Goal: Task Accomplishment & Management: Complete application form

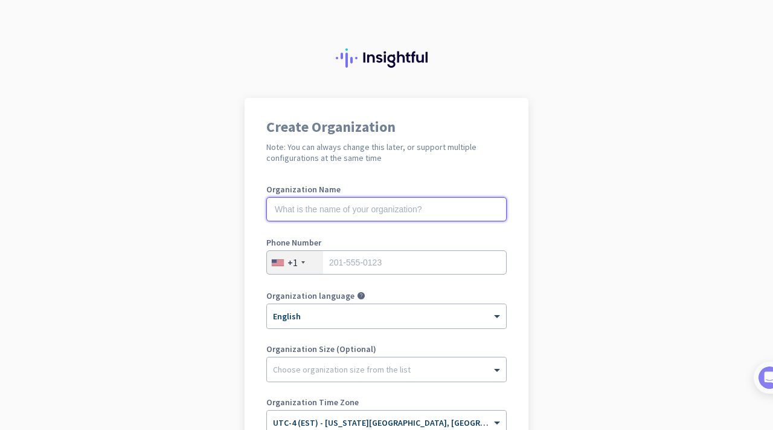
click at [450, 212] on input "text" at bounding box center [386, 209] width 240 height 24
type input "Mercor"
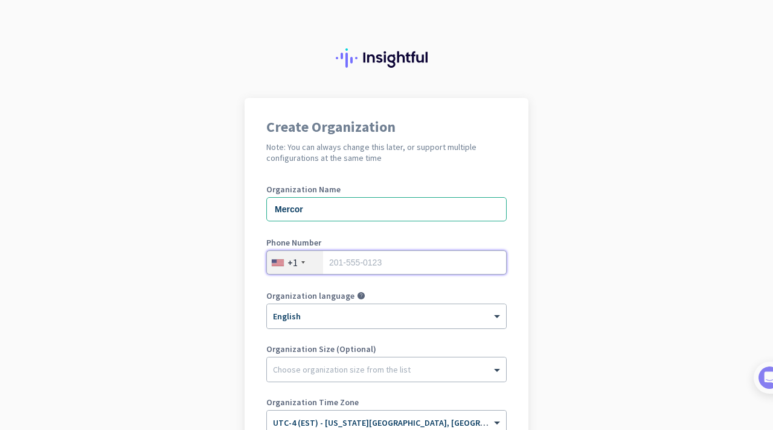
click at [417, 257] on input "tel" at bounding box center [386, 262] width 240 height 24
type input "3092787888"
click at [417, 365] on div at bounding box center [386, 366] width 239 height 12
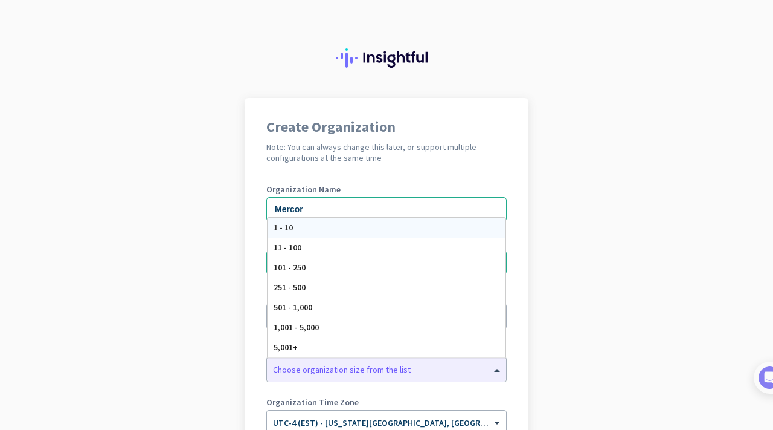
click at [552, 358] on app-onboarding-organization "Create Organization Note: You can always change this later, or support multiple…" at bounding box center [386, 359] width 773 height 523
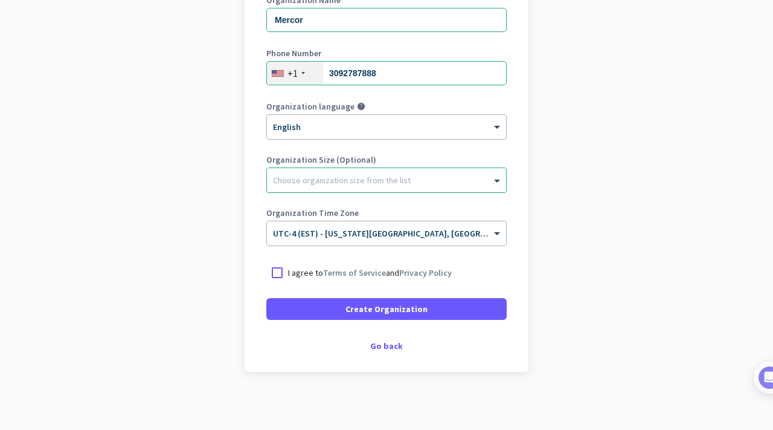
scroll to position [192, 0]
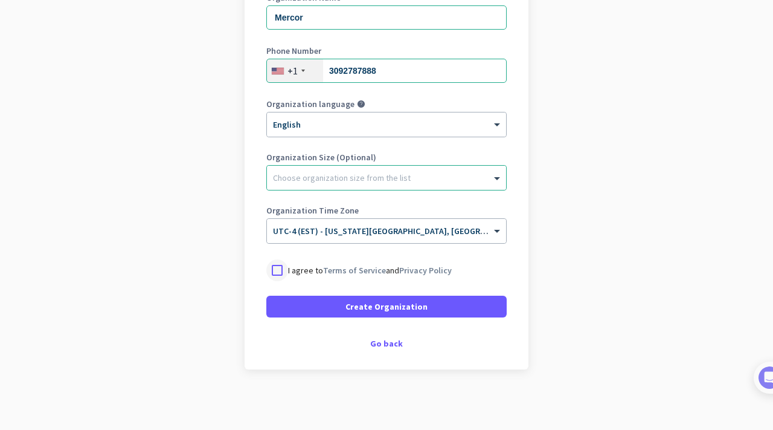
click at [283, 269] on div at bounding box center [277, 270] width 22 height 22
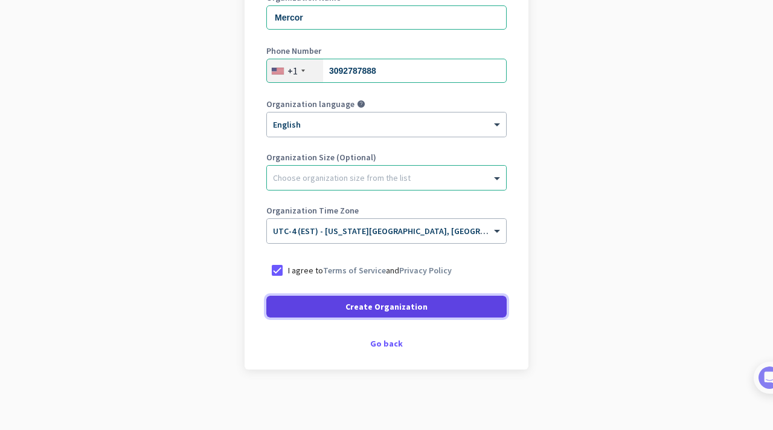
click at [321, 306] on span at bounding box center [386, 306] width 240 height 29
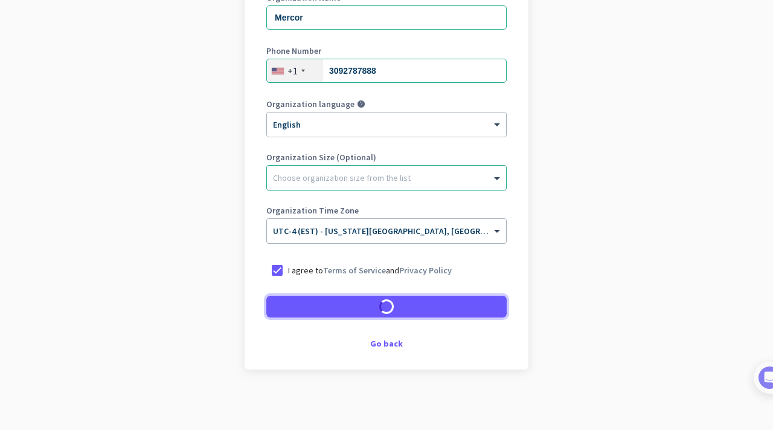
scroll to position [155, 0]
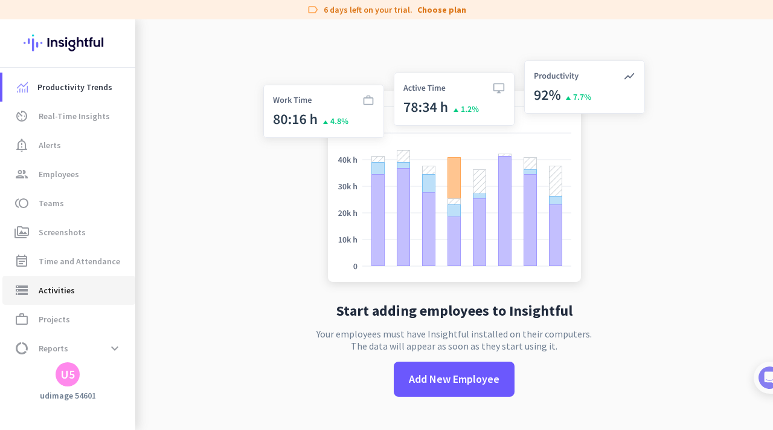
click at [42, 294] on span "Activities" at bounding box center [57, 290] width 36 height 14
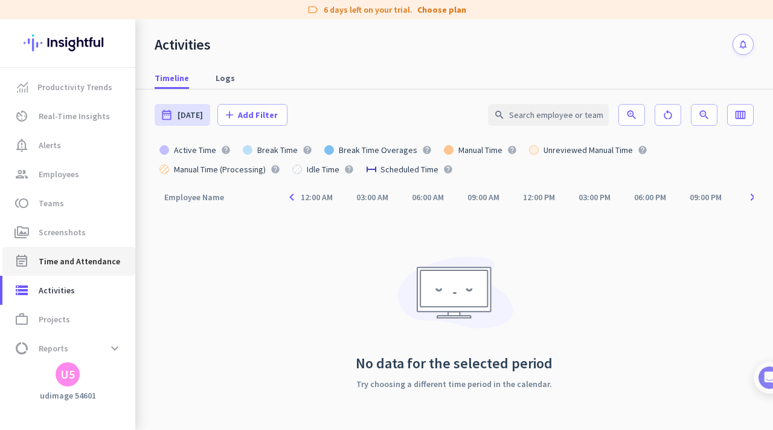
click at [101, 261] on span "Time and Attendance" at bounding box center [80, 261] width 82 height 14
type input "[DATE] - [DATE]"
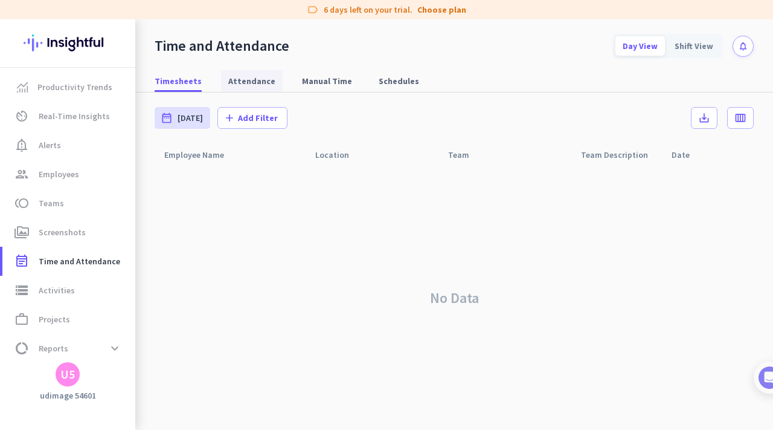
click at [252, 79] on span "Attendance" at bounding box center [251, 81] width 47 height 12
type input "[DATE] - [DATE]"
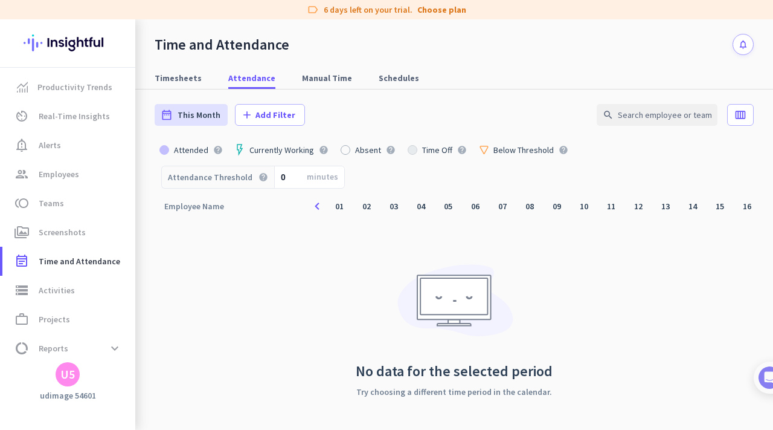
click at [68, 373] on div "U5" at bounding box center [67, 374] width 14 height 12
click at [105, 353] on span "Sign out" at bounding box center [131, 351] width 73 height 11
